Goal: Information Seeking & Learning: Learn about a topic

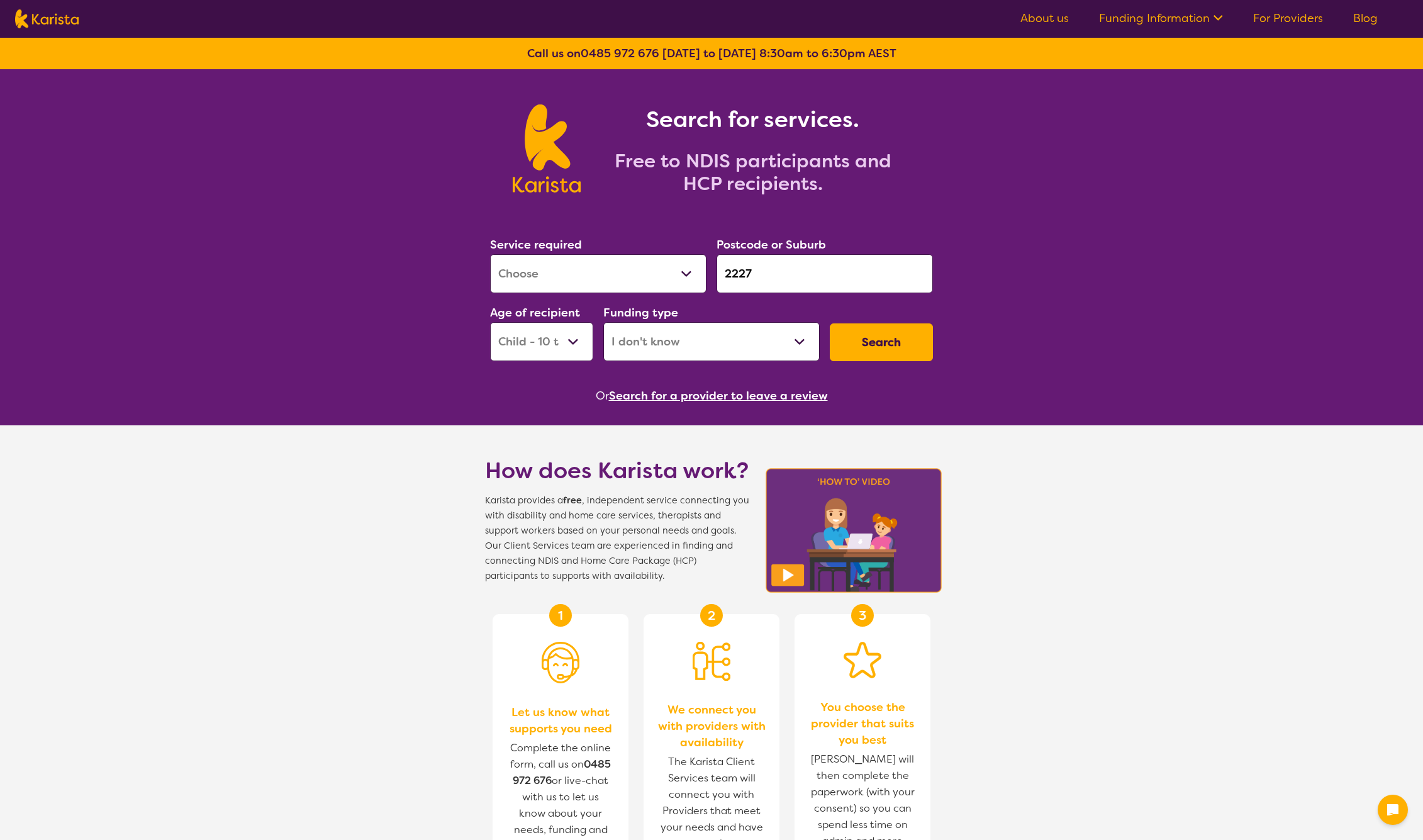
select select "Assessment ([MEDICAL_DATA] or [MEDICAL_DATA])"
select select "CH"
select select "i-don-t-know"
click at [1051, 22] on link "About us" at bounding box center [1045, 18] width 48 height 15
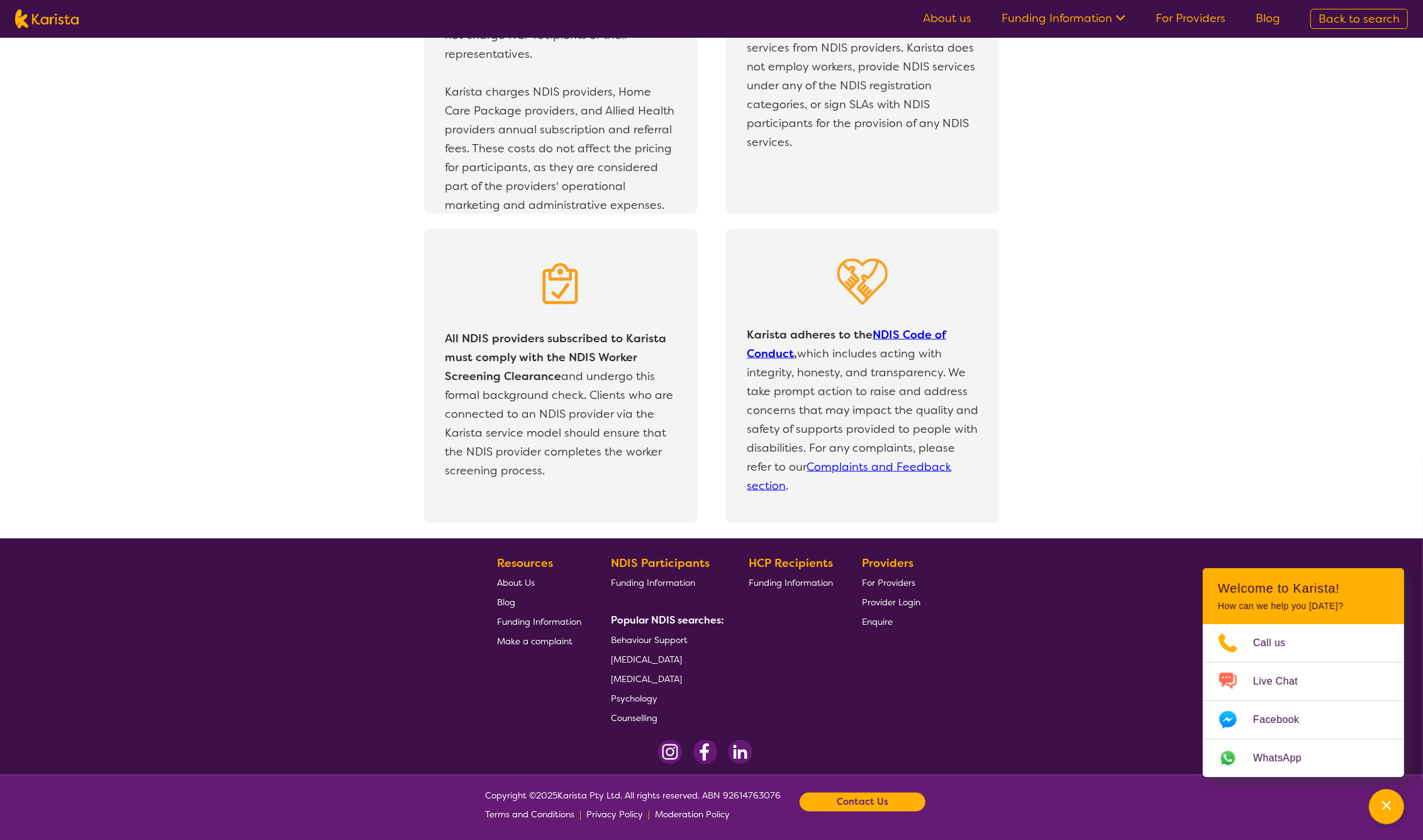
scroll to position [2421, 0]
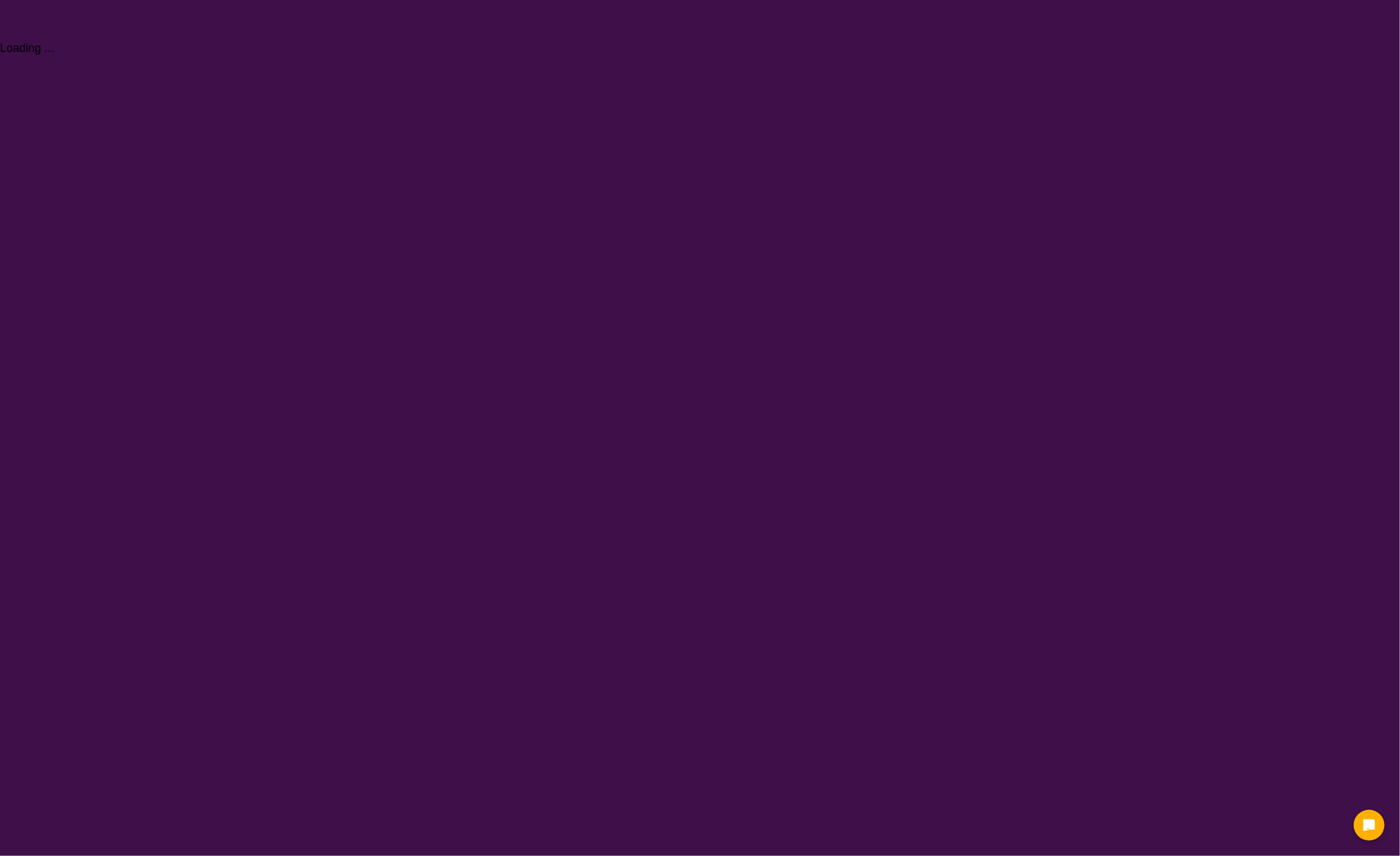
select select "Behaviour support"
select select "CH"
select select "NDIS"
select select "Behaviour support"
select select "CH"
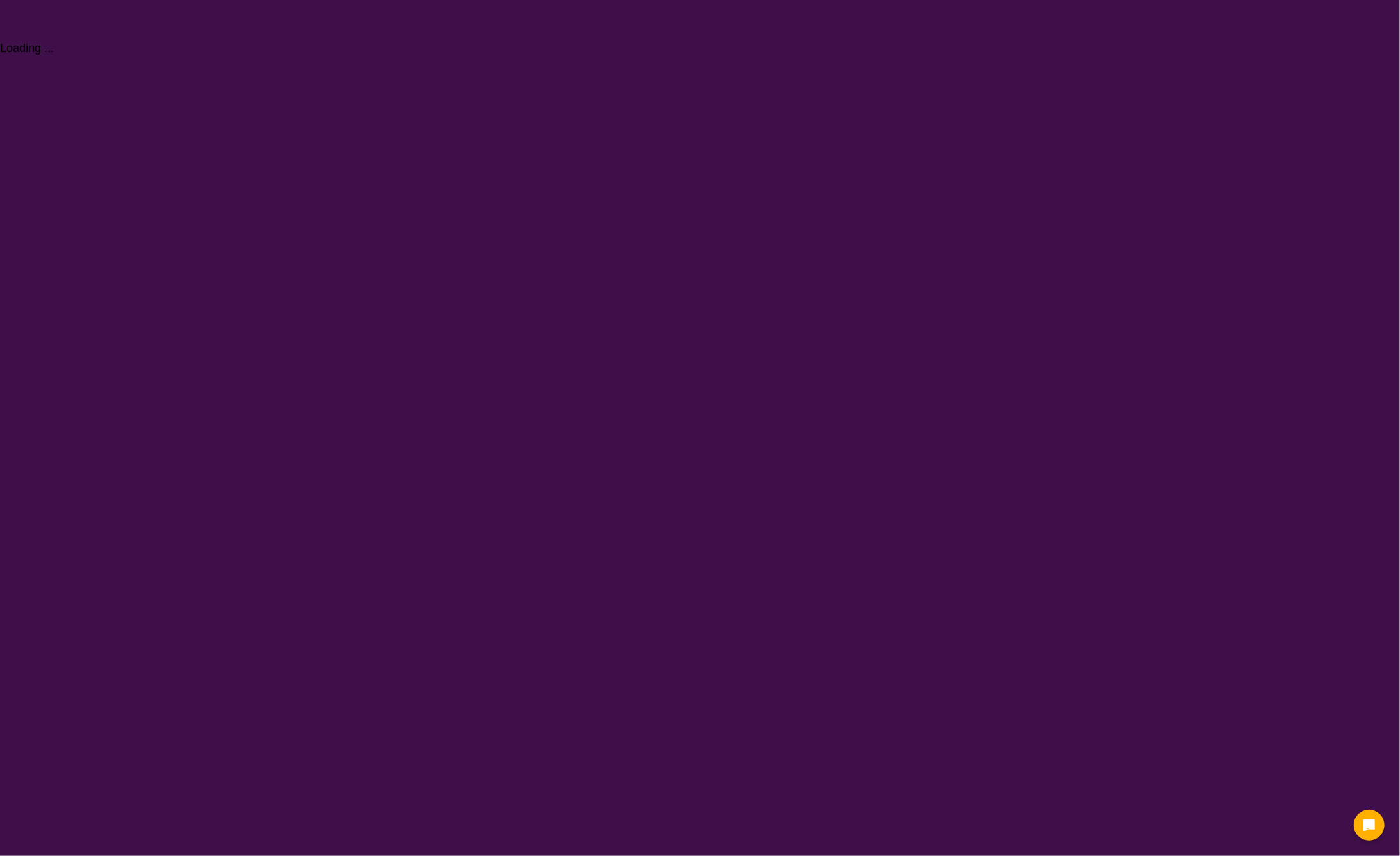
select select "NDIS"
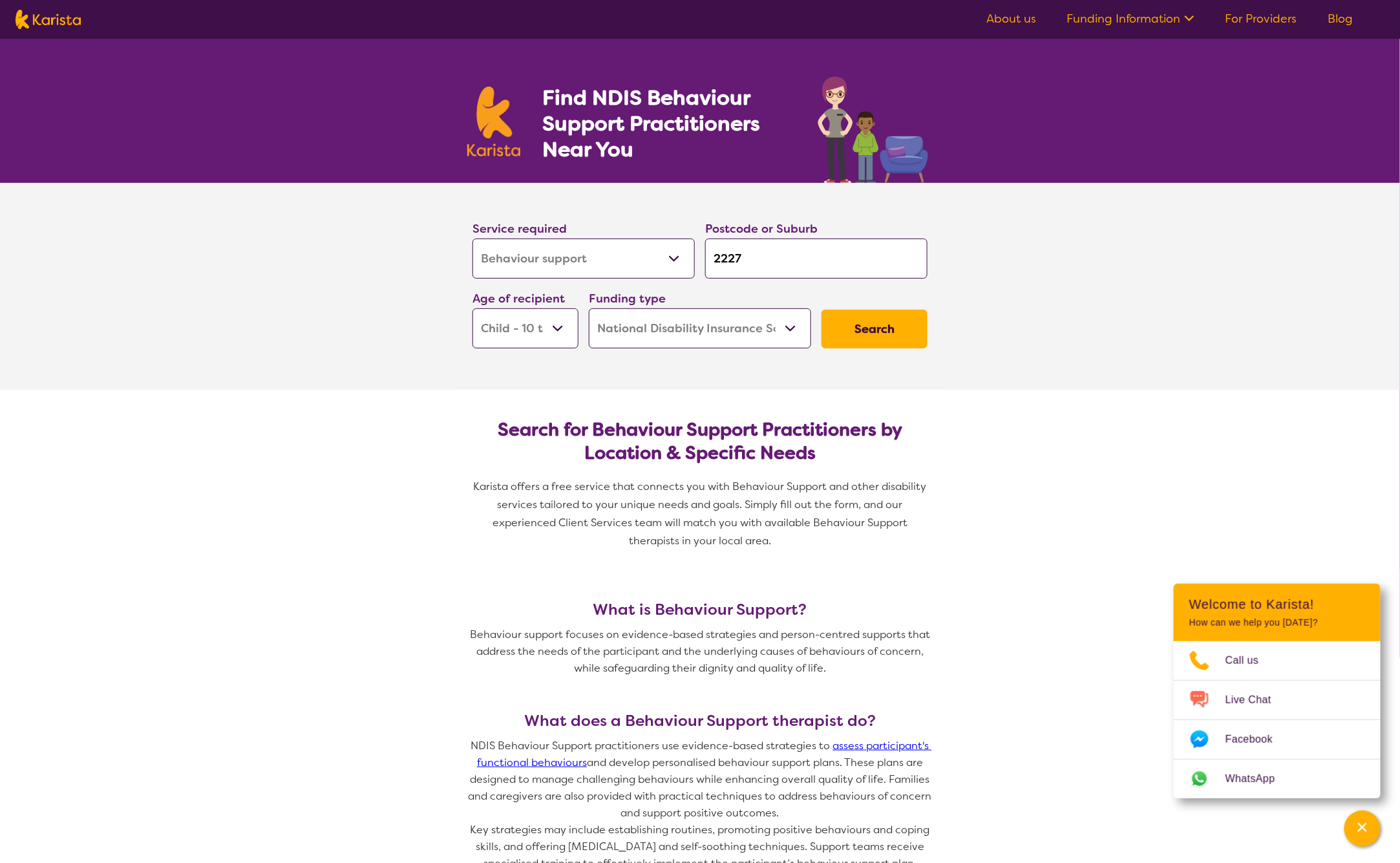
click at [1006, 21] on link "About us" at bounding box center [1011, 19] width 50 height 15
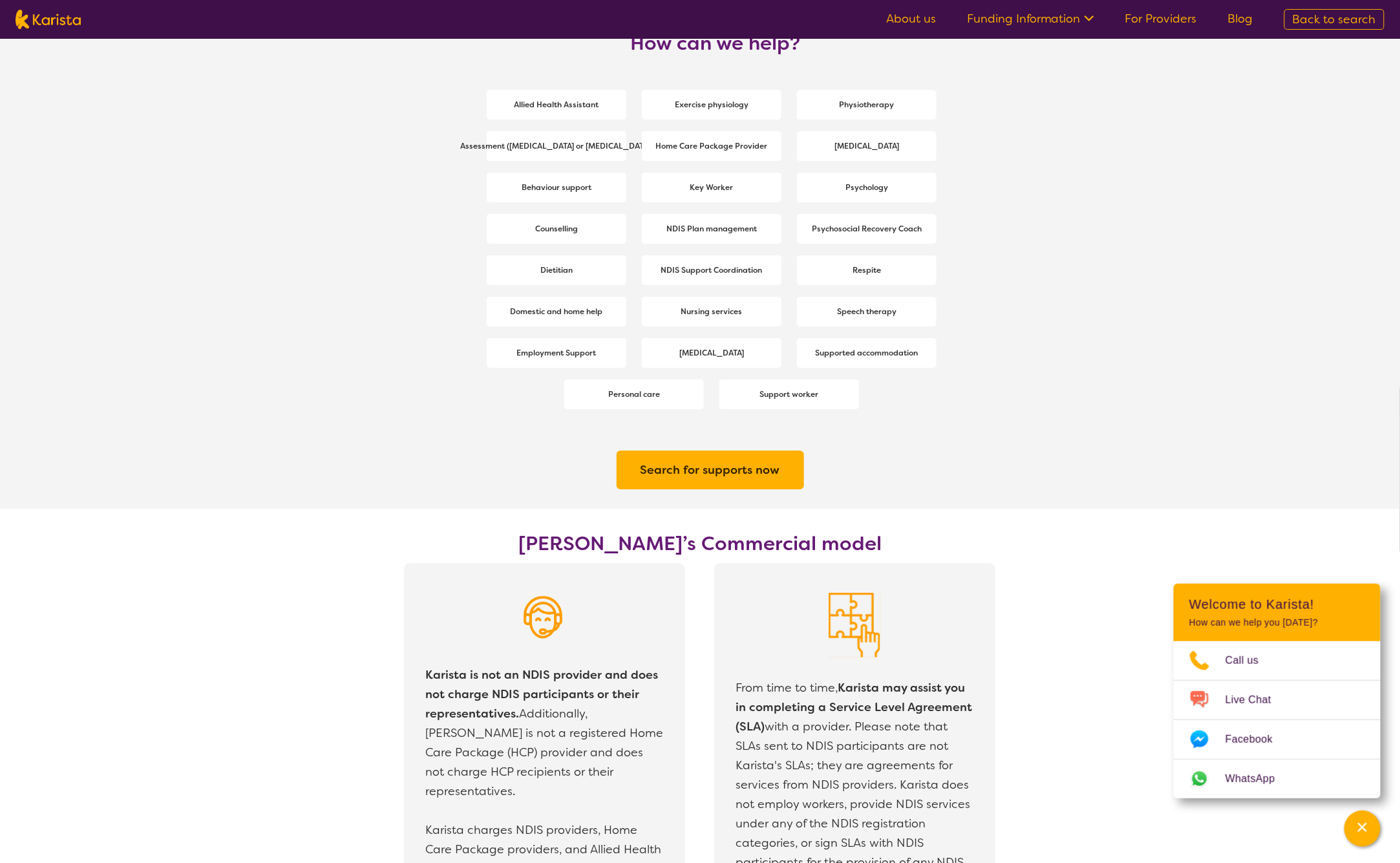
scroll to position [1663, 0]
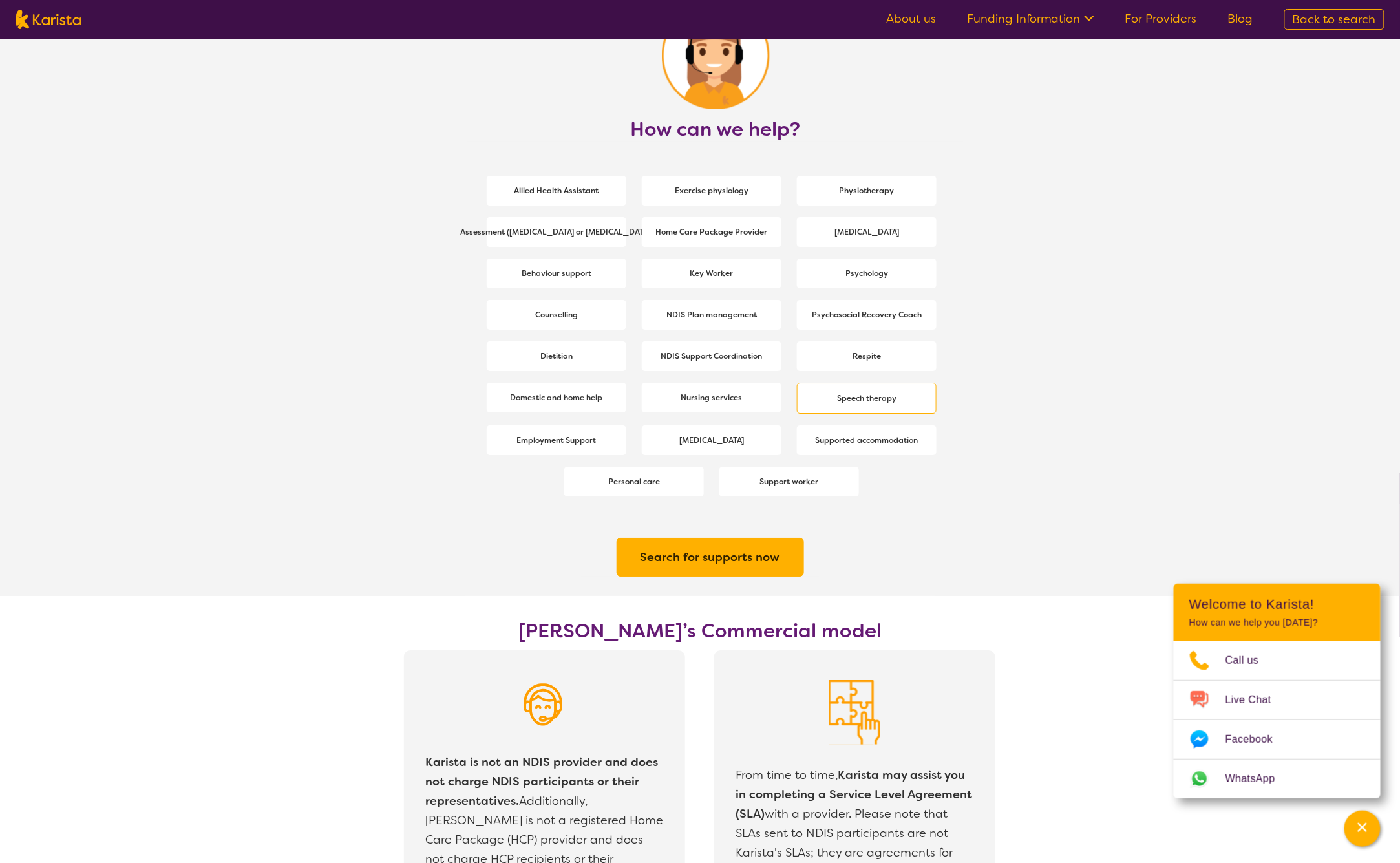
click at [896, 399] on b "Speech therapy" at bounding box center [867, 398] width 60 height 10
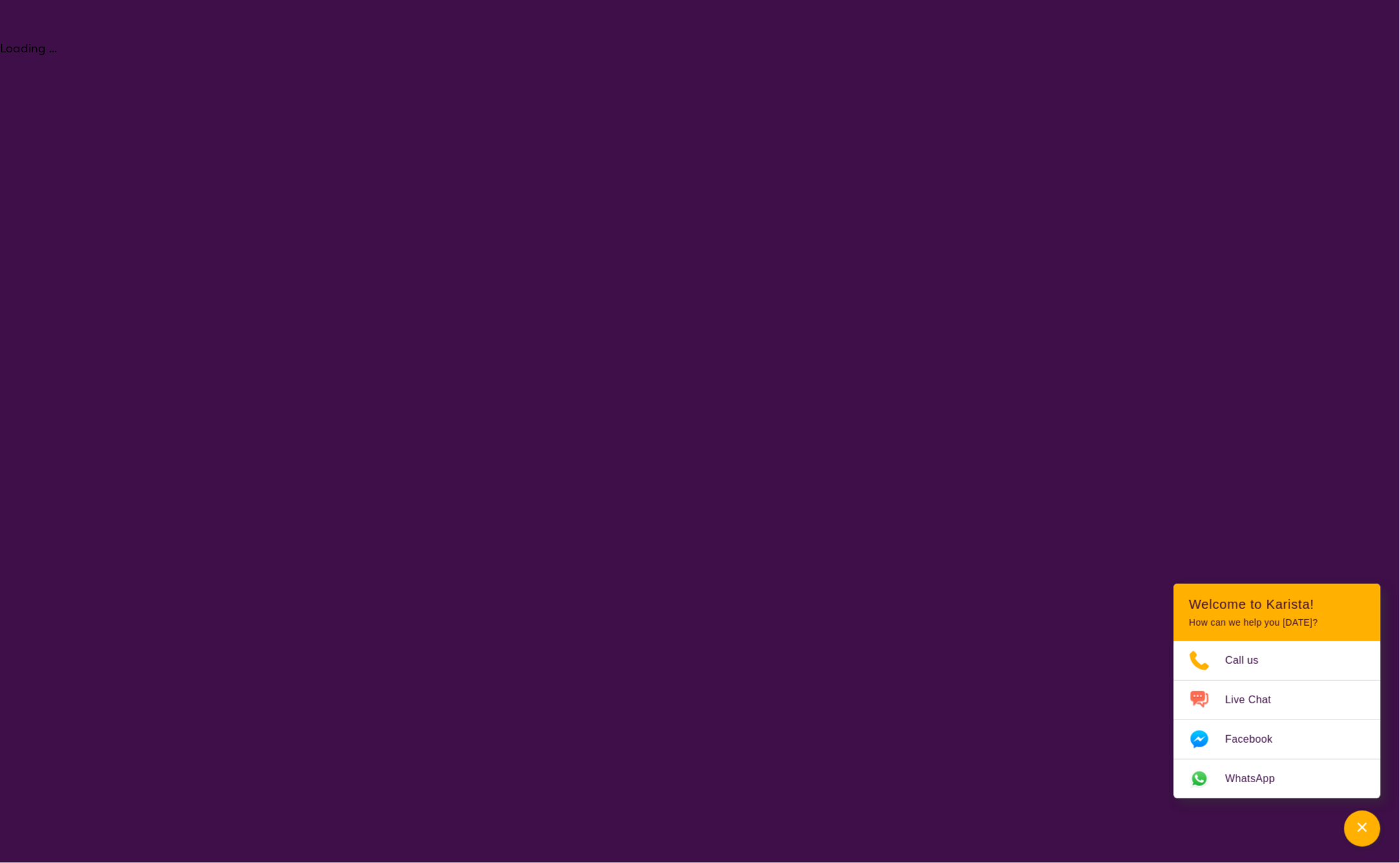
select select "Speech therapy"
select select "CH"
select select "NDIS"
select select "Speech therapy"
select select "CH"
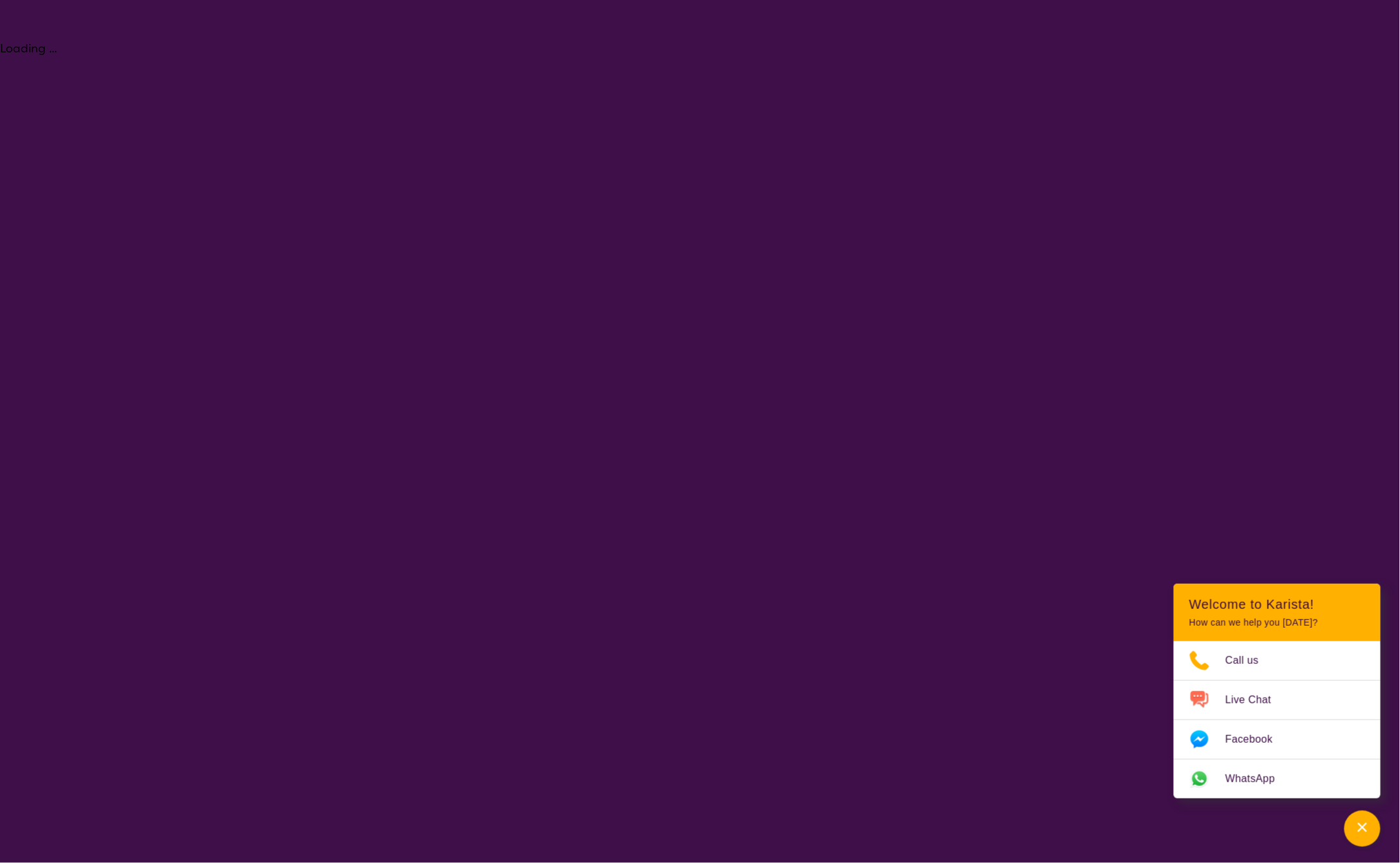
select select "NDIS"
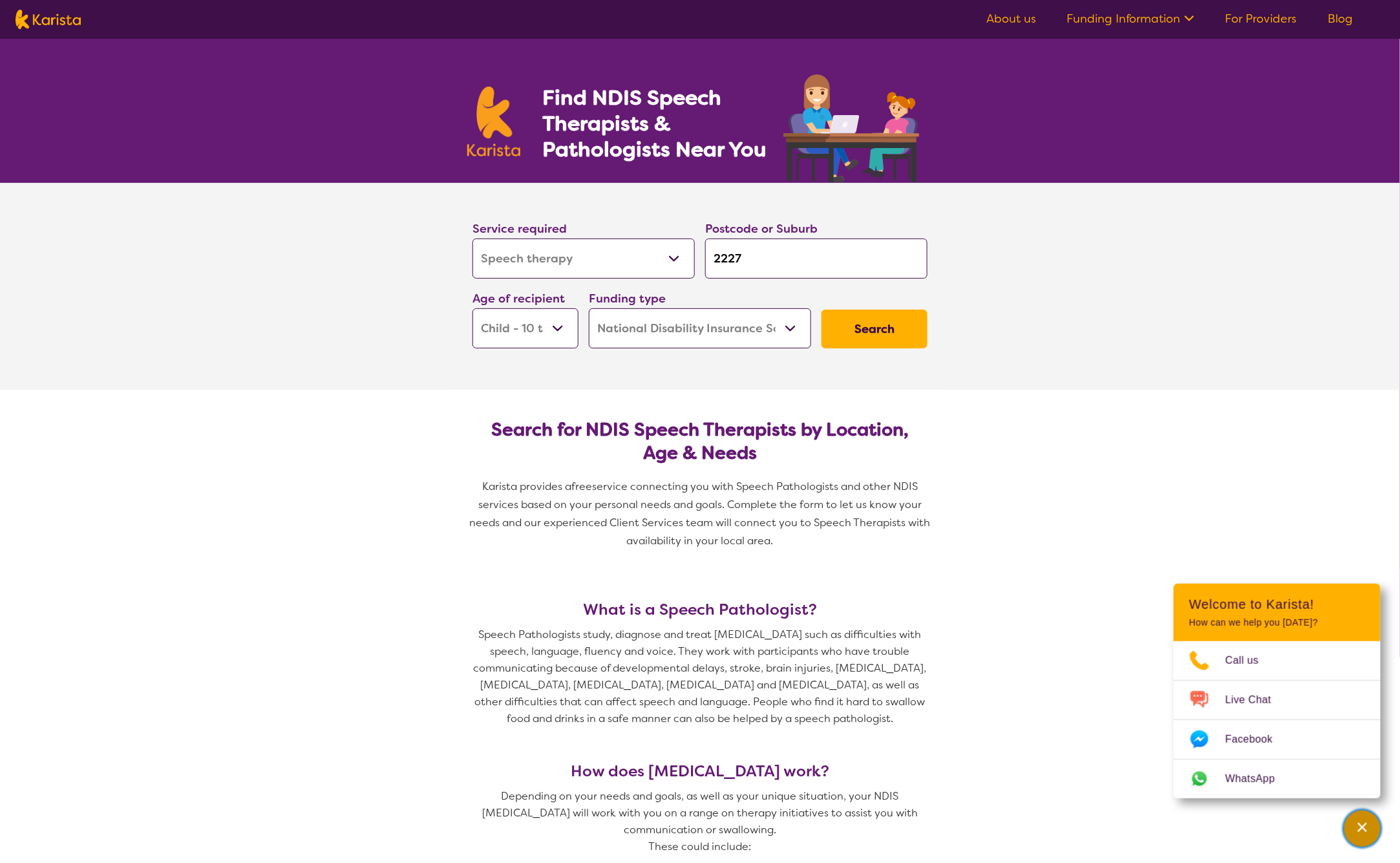
click at [1362, 834] on div "Channel Menu" at bounding box center [1362, 828] width 26 height 28
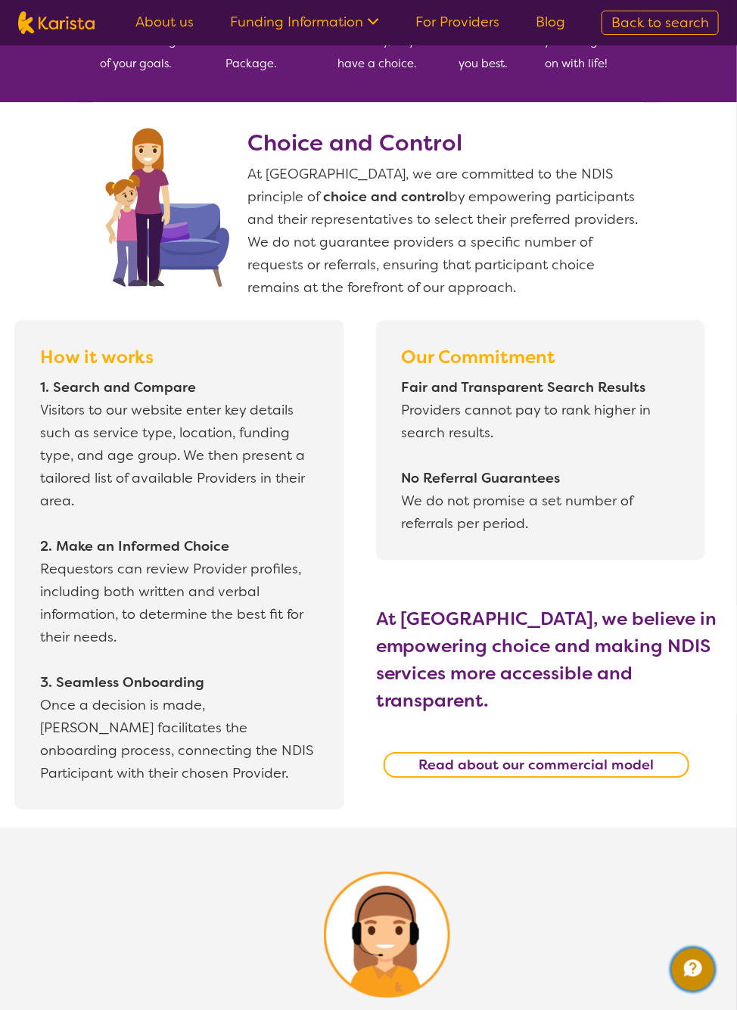
scroll to position [2149, 0]
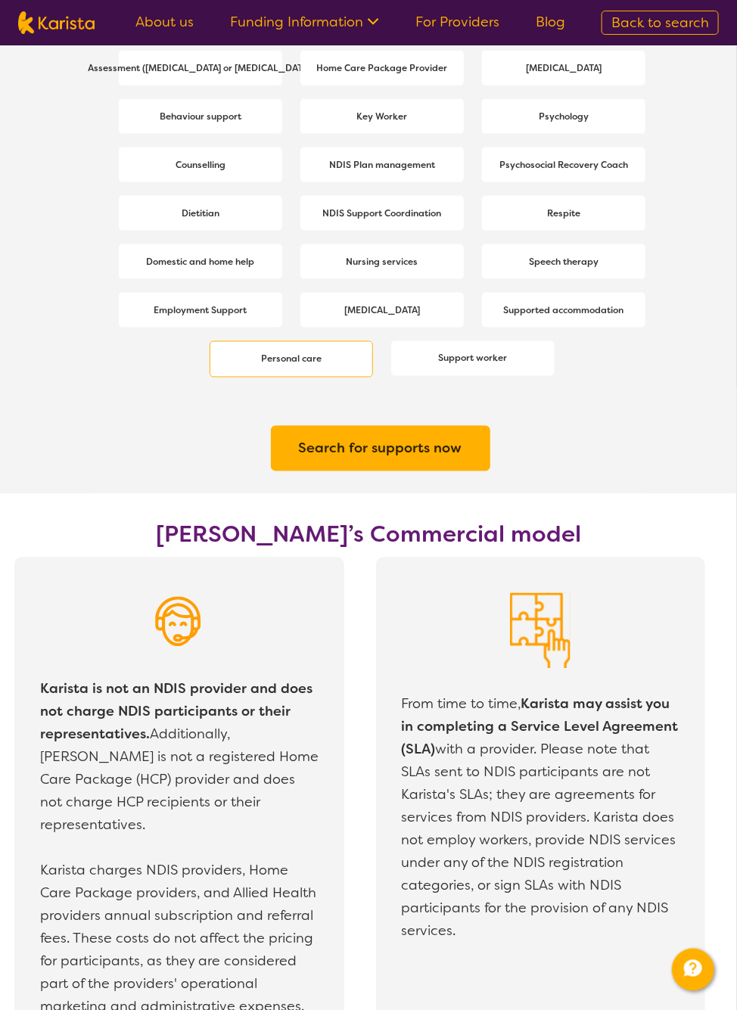
click at [333, 348] on div "Personal care" at bounding box center [291, 359] width 163 height 36
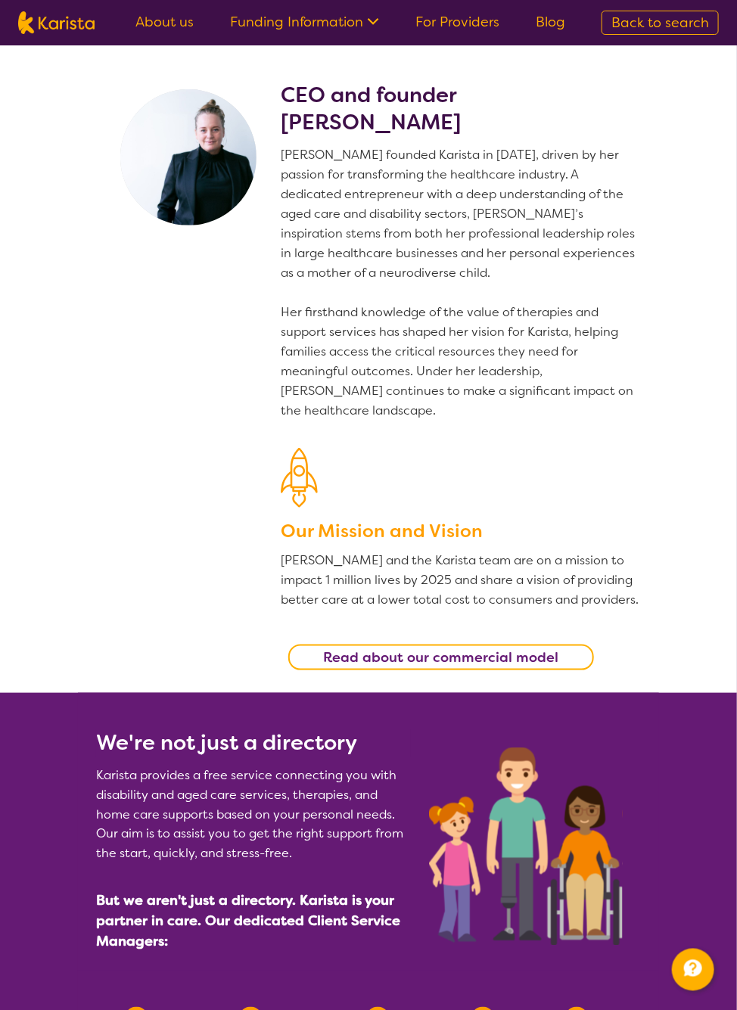
select select "Personal care"
select select "CH"
select select "NDIS"
select select "Personal care"
select select "CH"
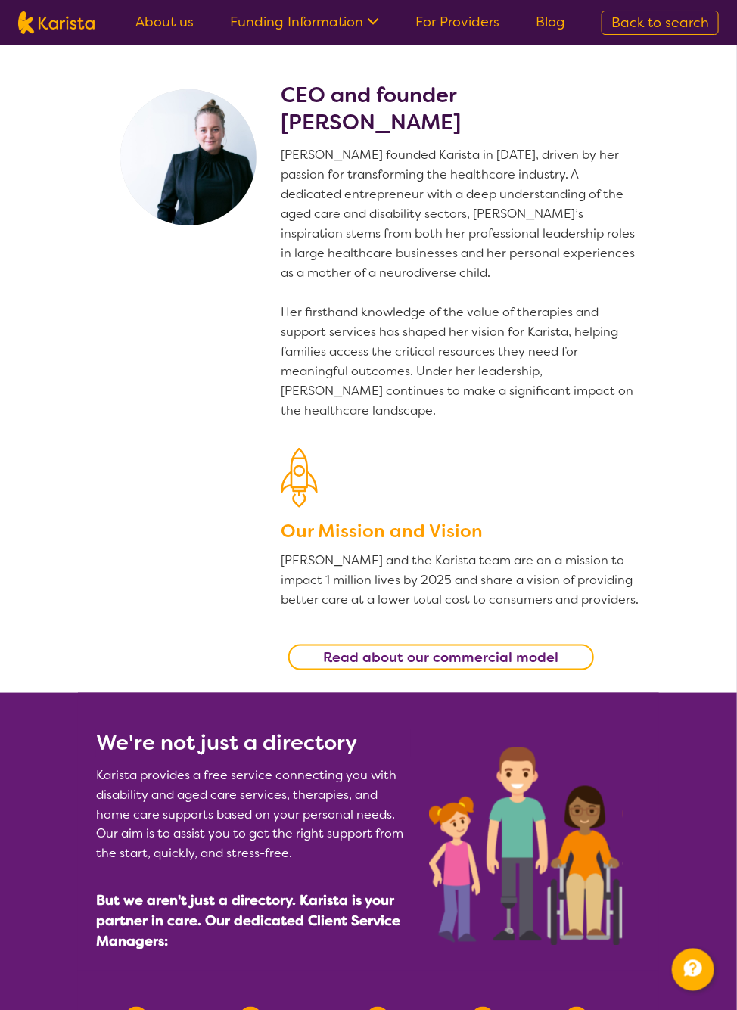
select select "NDIS"
